Goal: Answer question/provide support

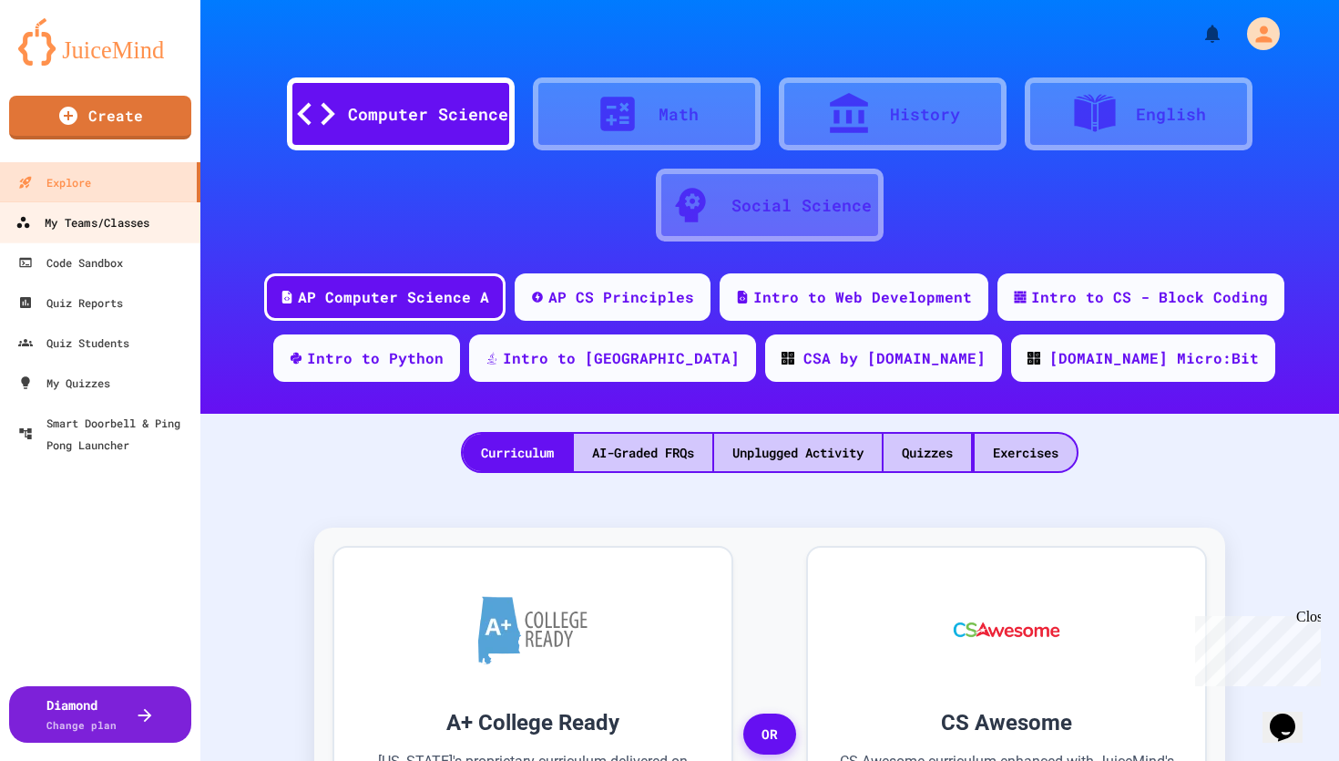
click at [125, 217] on div "My Teams/Classes" at bounding box center [82, 222] width 134 height 23
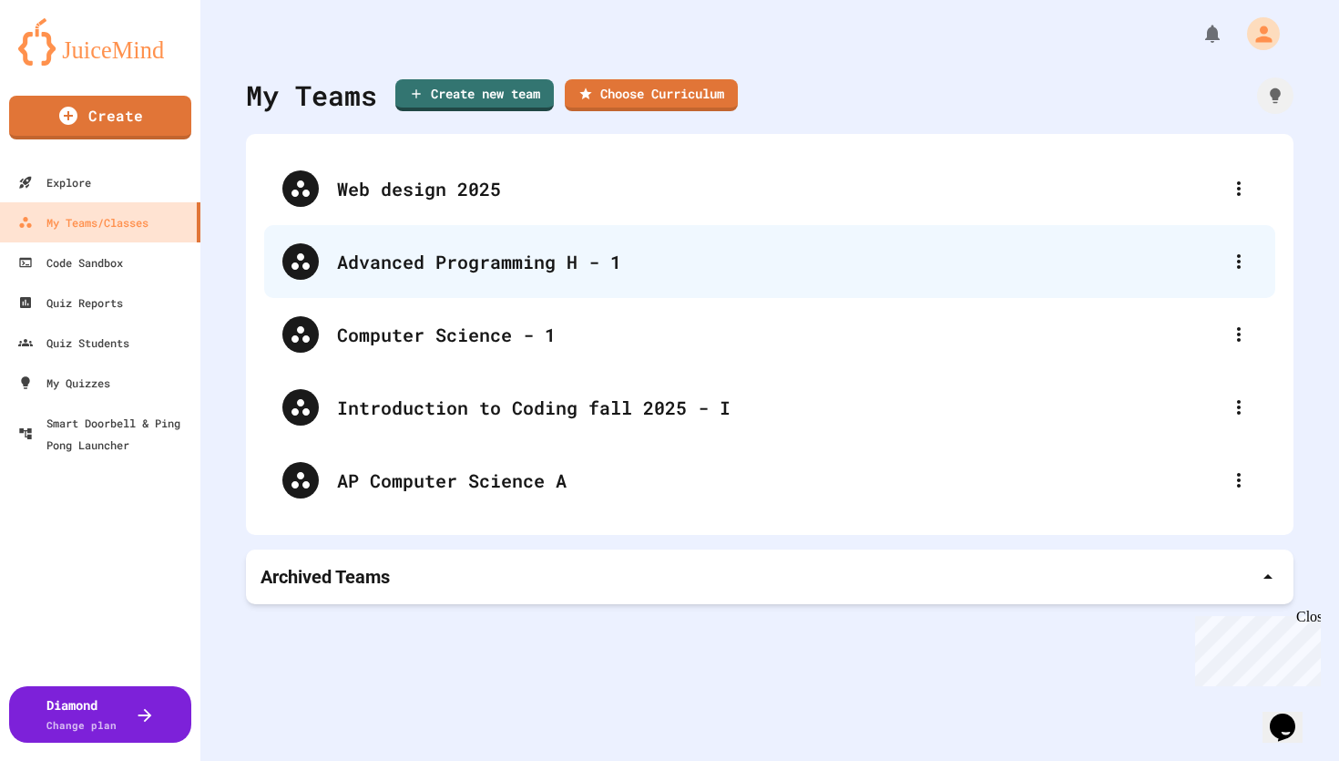
click at [383, 263] on div "Advanced Programming H - 1" at bounding box center [779, 261] width 884 height 27
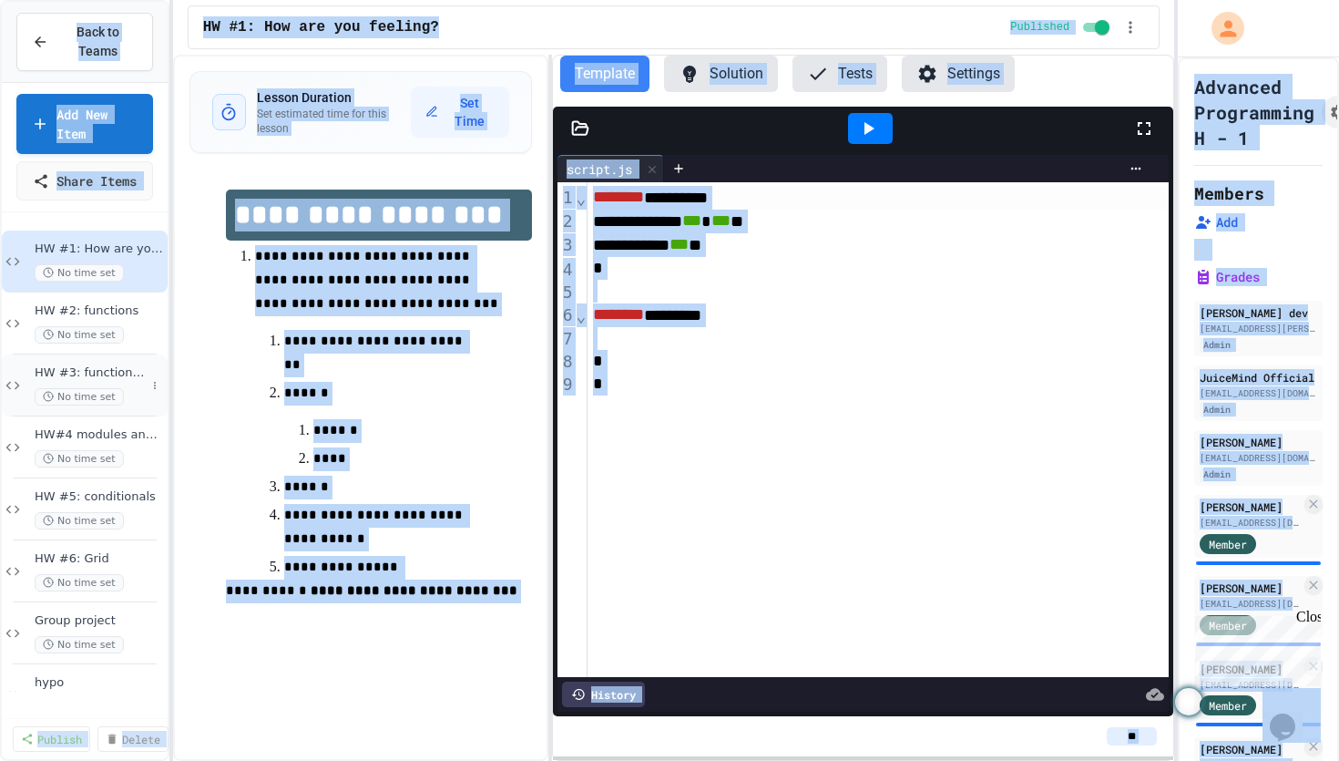
click at [126, 381] on span "HW #3: functions with return" at bounding box center [90, 372] width 111 height 15
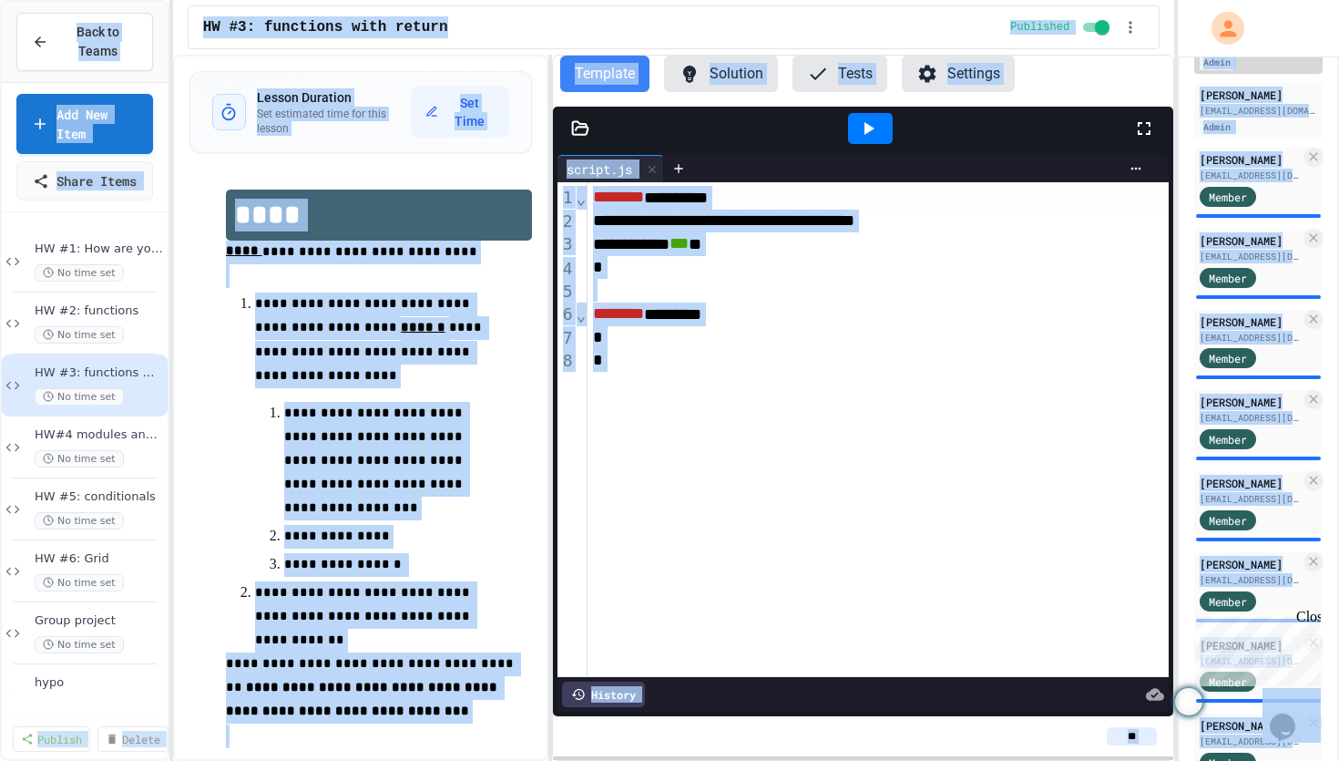
scroll to position [350, 0]
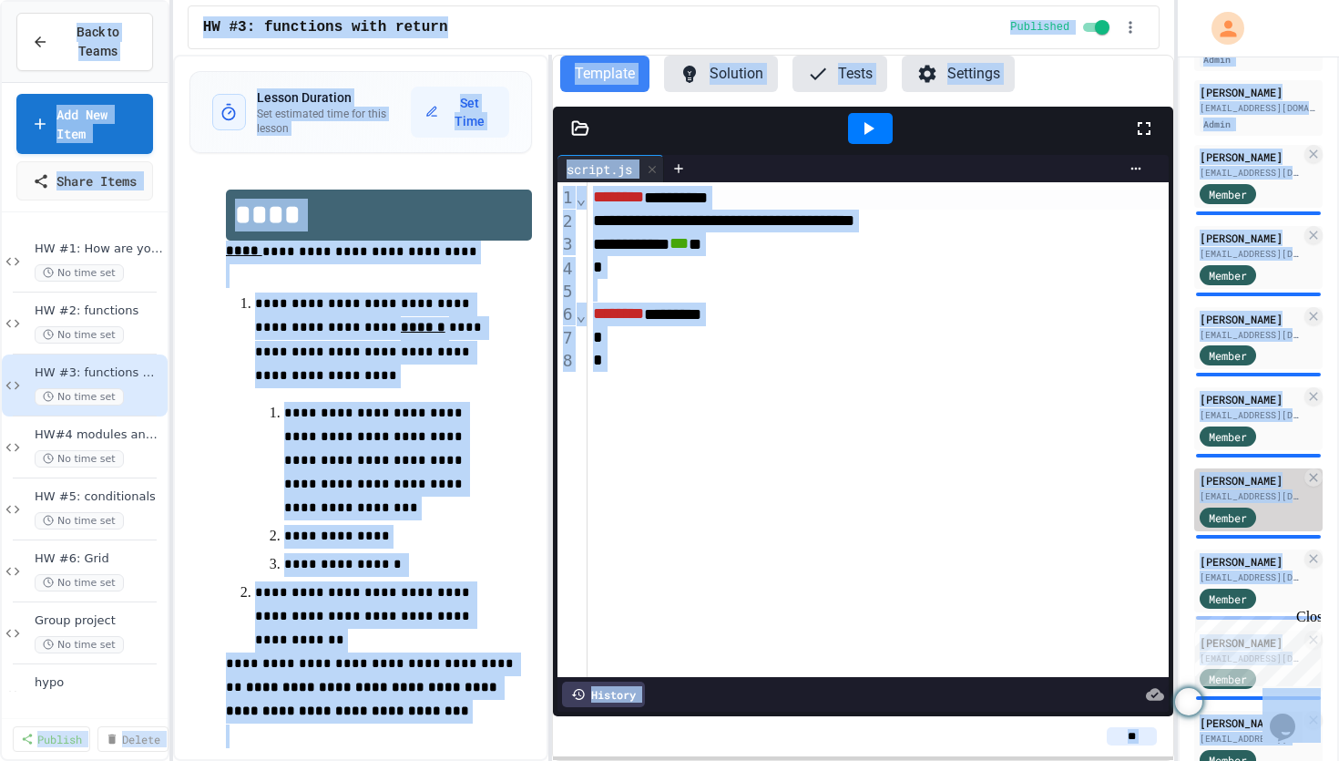
click at [1258, 476] on div "[PERSON_NAME]" at bounding box center [1250, 480] width 101 height 16
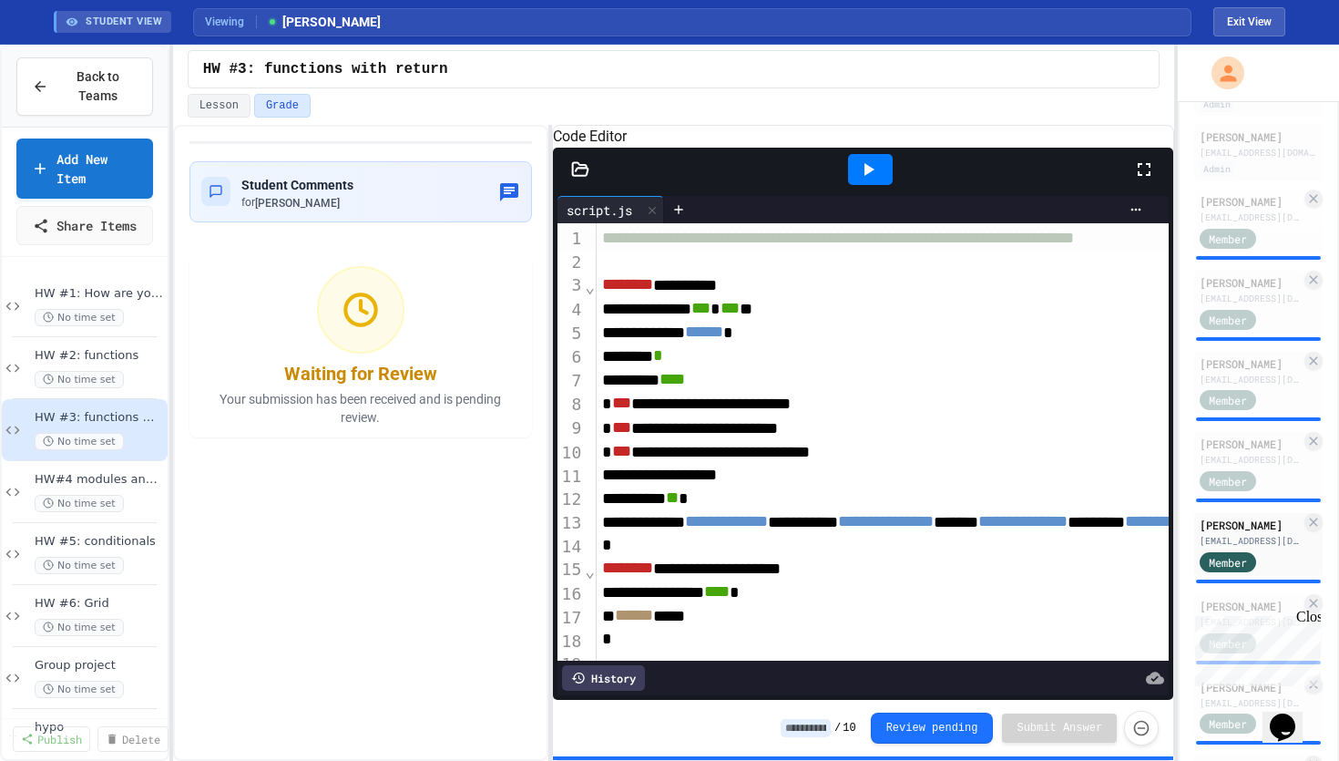
click at [866, 185] on div at bounding box center [870, 169] width 45 height 31
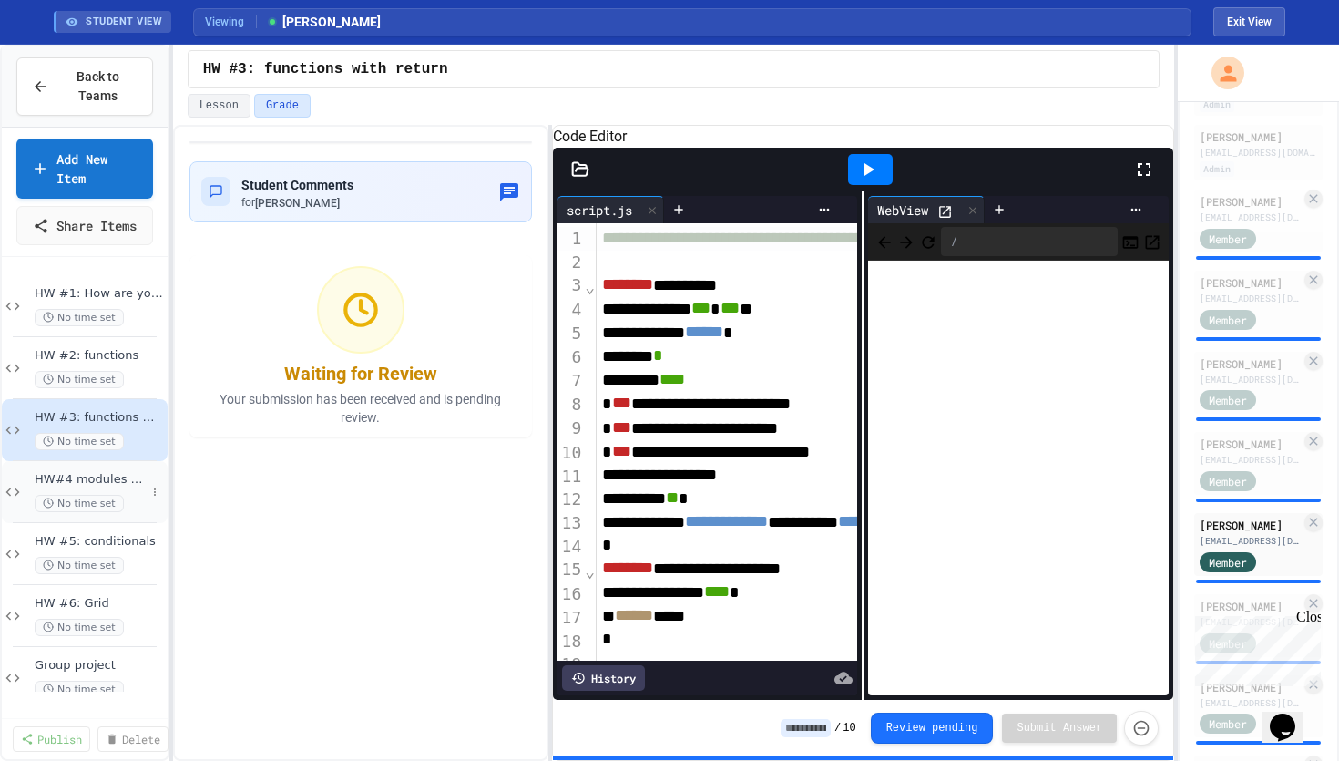
click at [123, 487] on span "HW#4 modules and quadratic equation" at bounding box center [90, 479] width 111 height 15
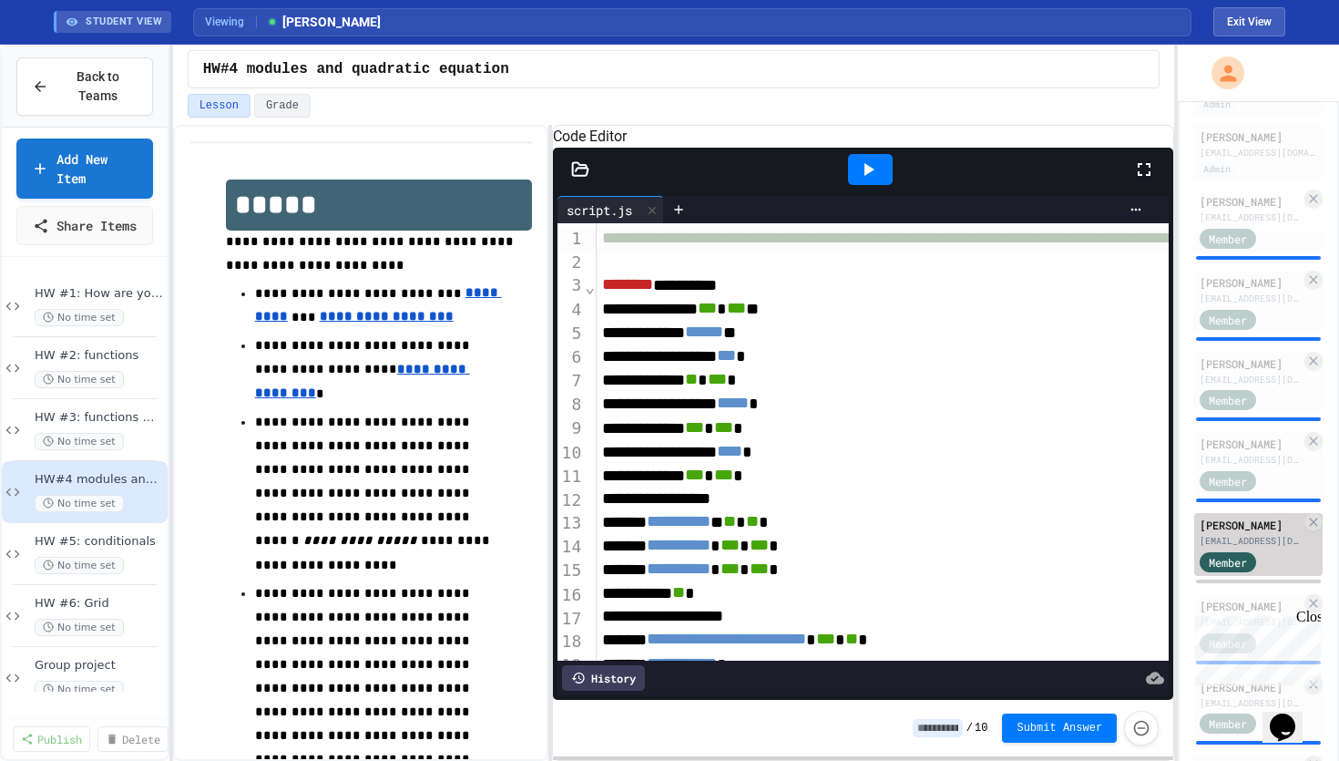
click at [1212, 521] on div "[PERSON_NAME]" at bounding box center [1250, 525] width 101 height 16
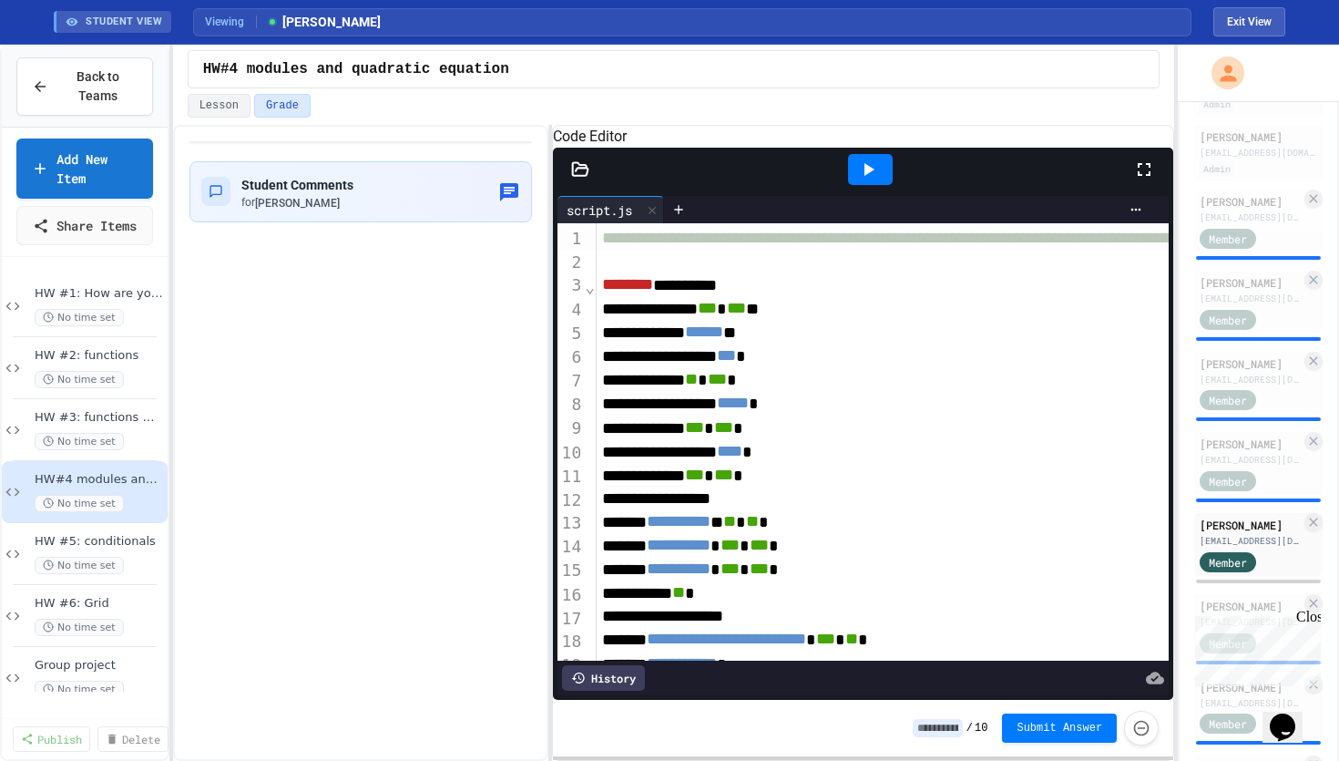
click at [575, 179] on icon at bounding box center [580, 169] width 18 height 18
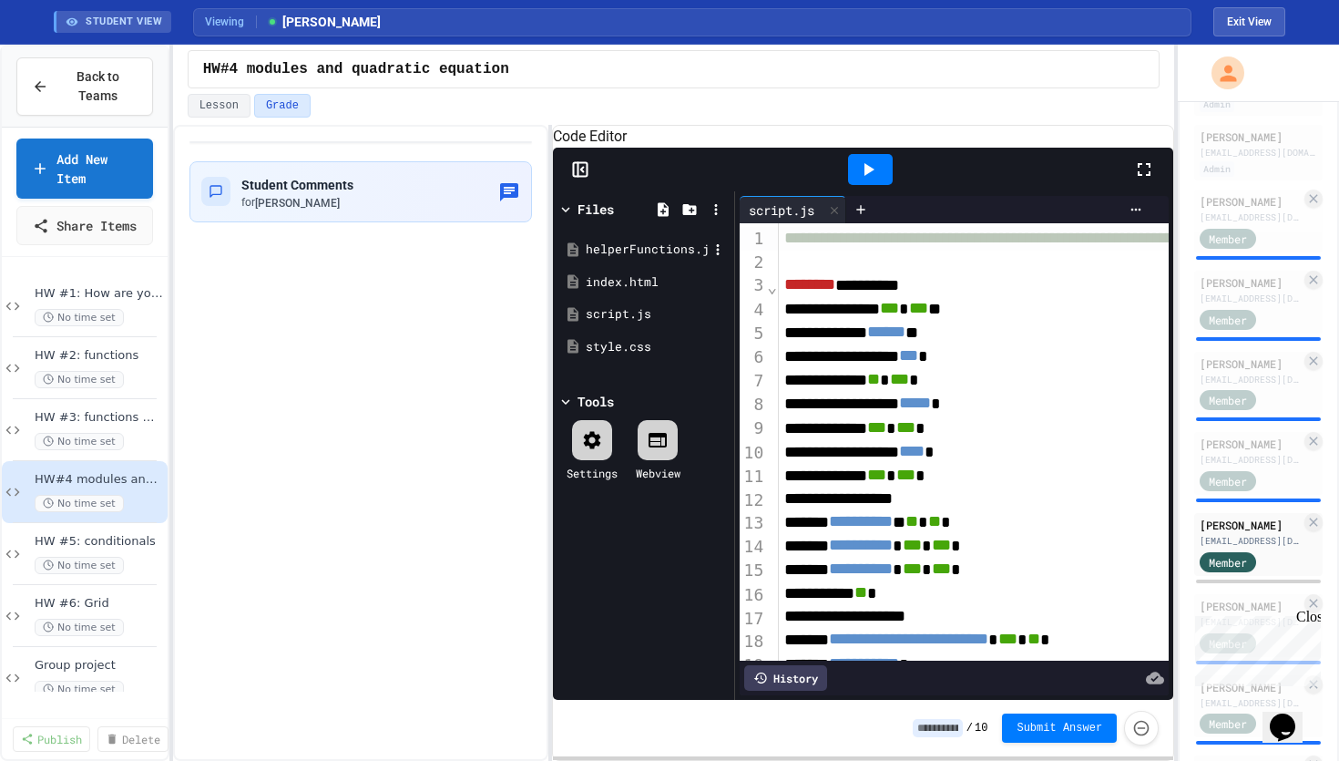
click at [610, 259] on div "helperFunctions.js" at bounding box center [647, 250] width 122 height 18
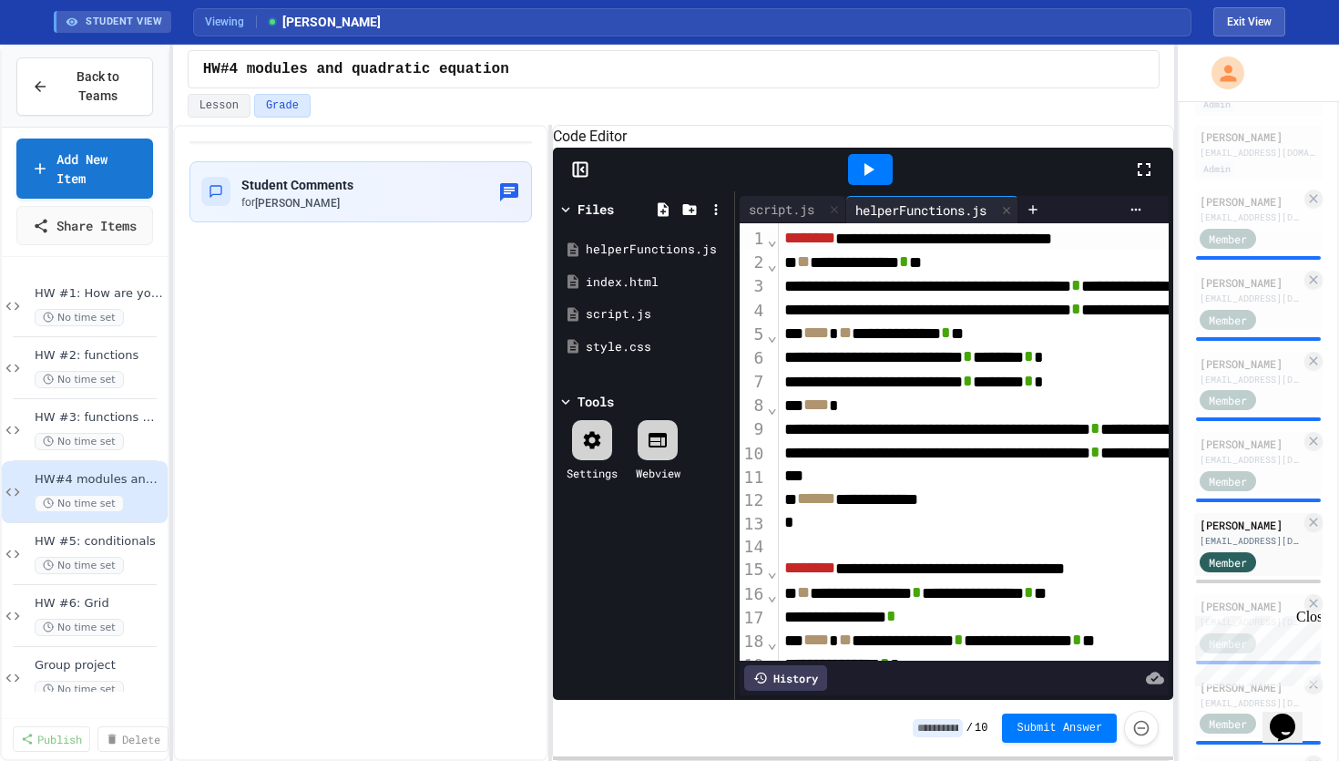
click at [869, 180] on icon at bounding box center [868, 170] width 22 height 22
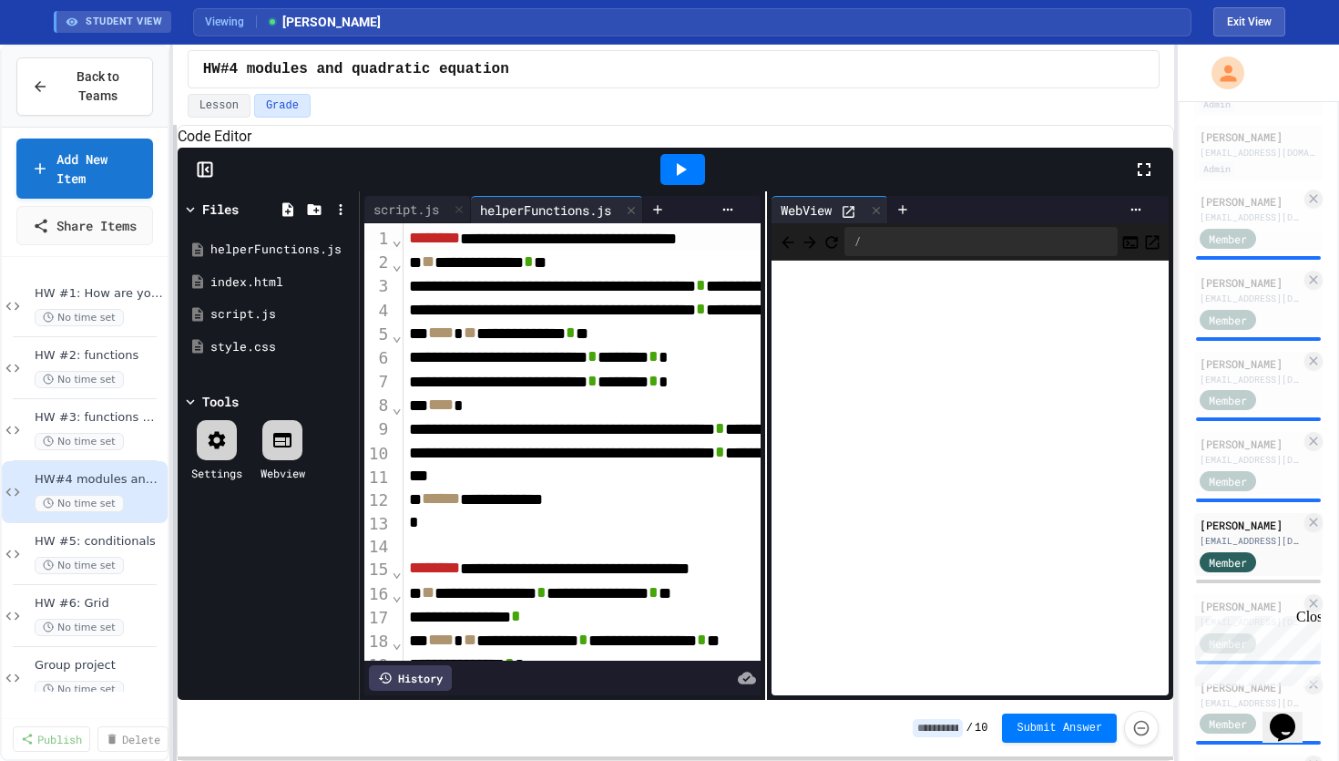
click at [135, 361] on div "**********" at bounding box center [669, 403] width 1339 height 716
click at [1123, 248] on icon "Console" at bounding box center [1130, 242] width 15 height 12
click at [230, 292] on div "index.html" at bounding box center [271, 282] width 122 height 18
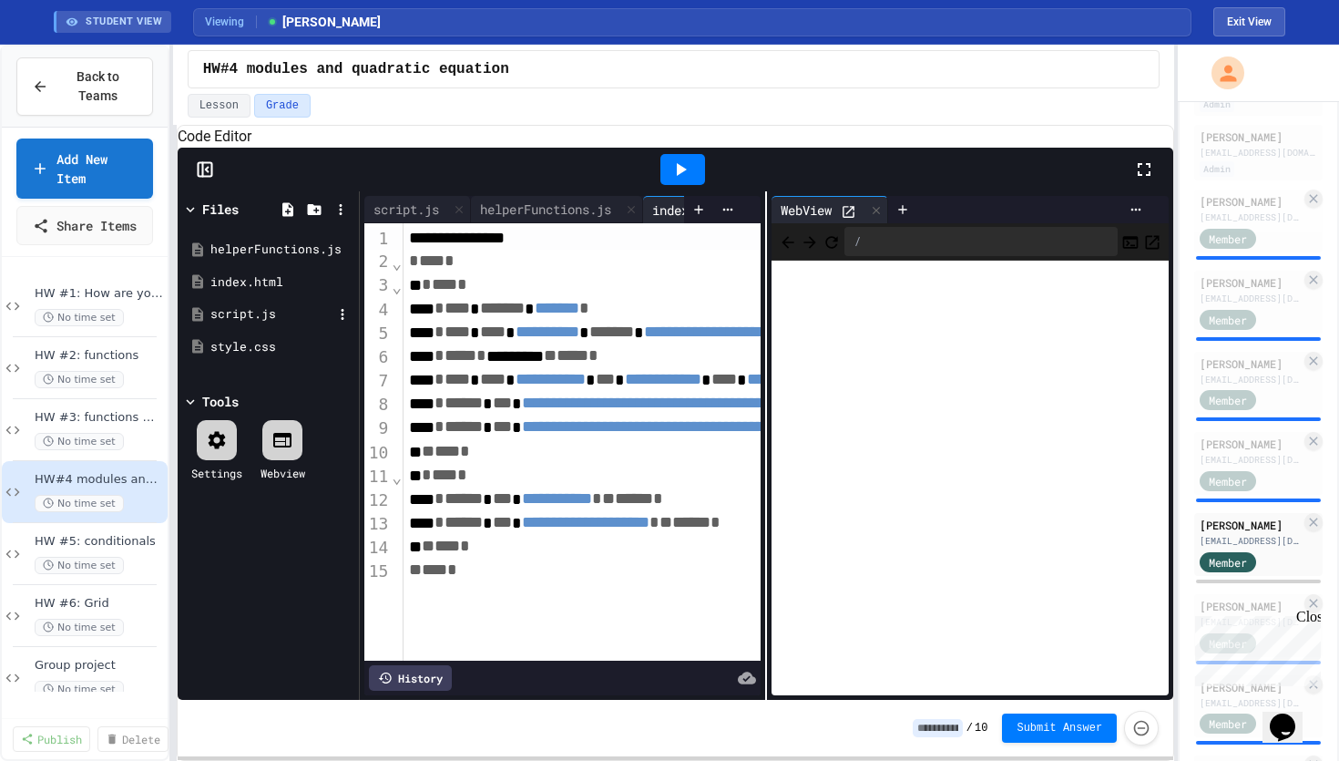
click at [227, 323] on div "script.js" at bounding box center [271, 314] width 122 height 18
